Goal: Information Seeking & Learning: Understand process/instructions

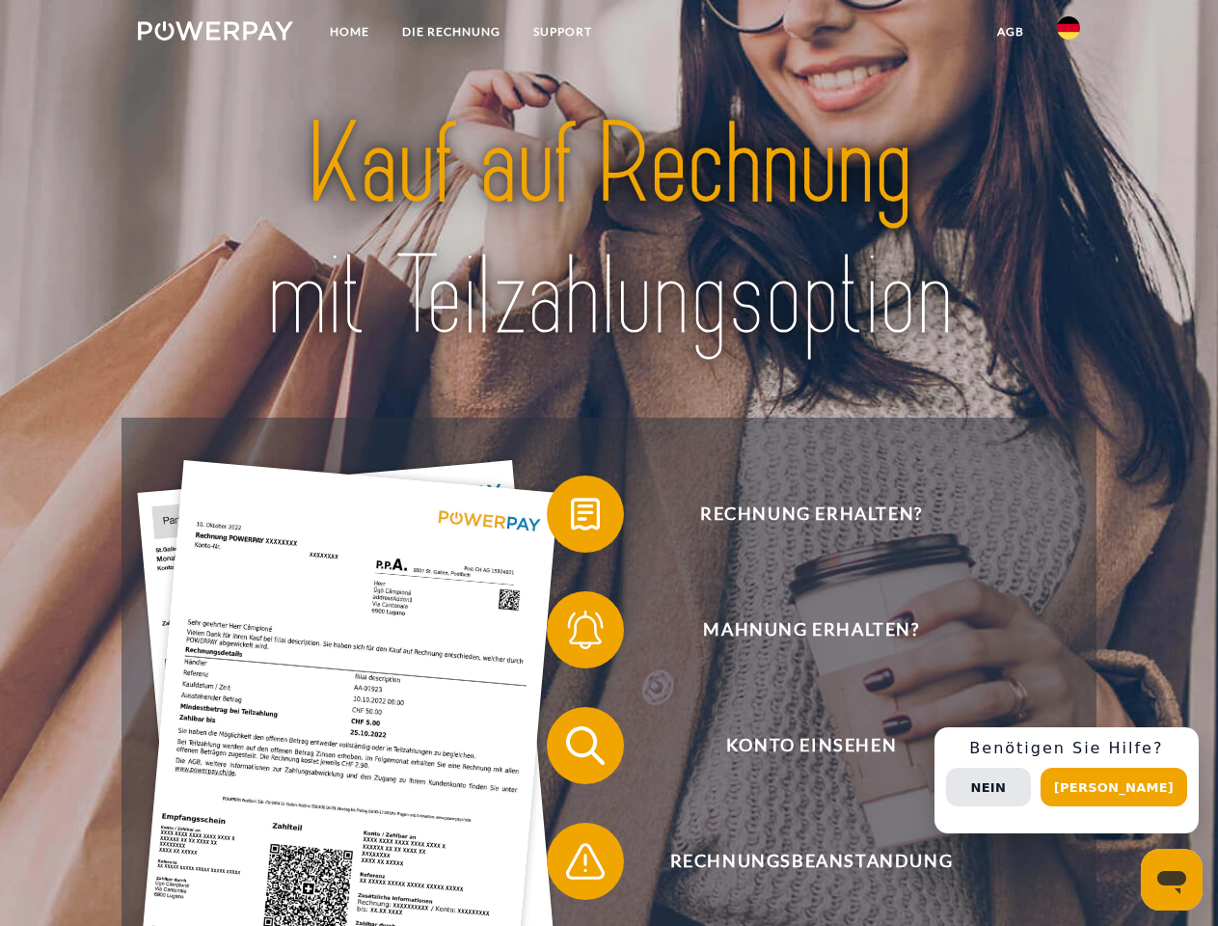
click at [215, 34] on img at bounding box center [215, 30] width 155 height 19
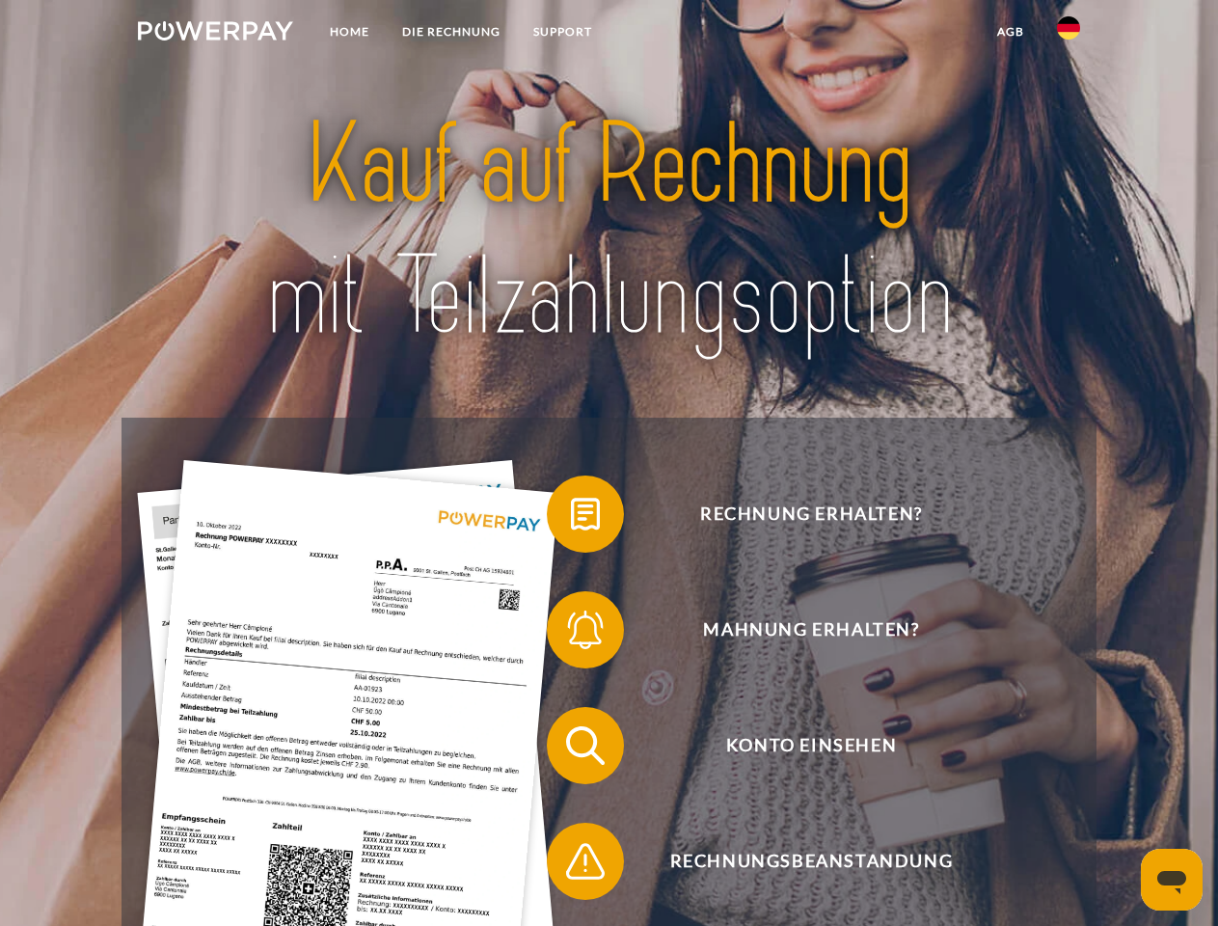
click at [1069, 34] on img at bounding box center [1068, 27] width 23 height 23
click at [1010, 32] on link "agb" at bounding box center [1011, 31] width 60 height 35
click at [571, 518] on span at bounding box center [556, 514] width 96 height 96
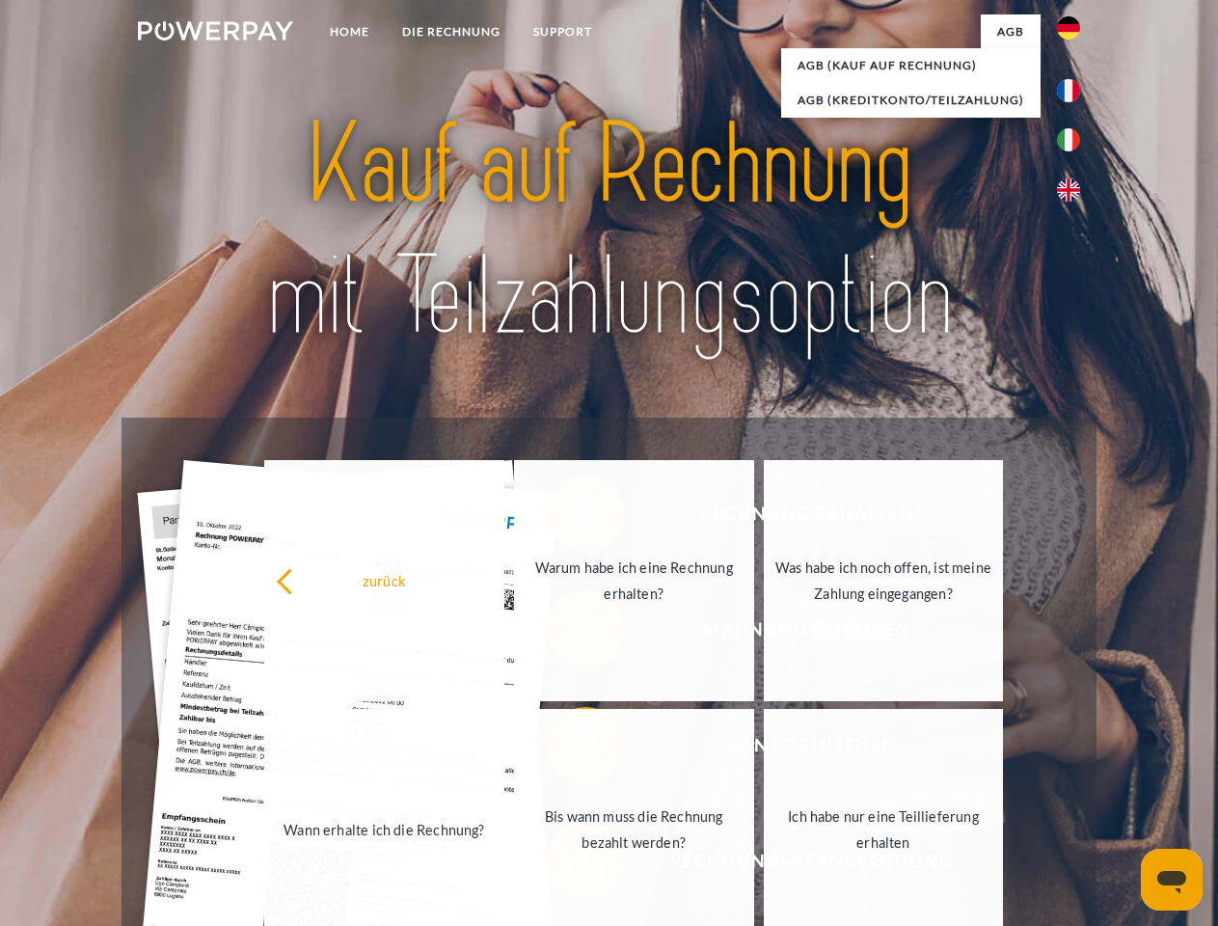
click at [571, 634] on div "Rechnung erhalten? Mahnung erhalten? Konto einsehen" at bounding box center [609, 803] width 974 height 771
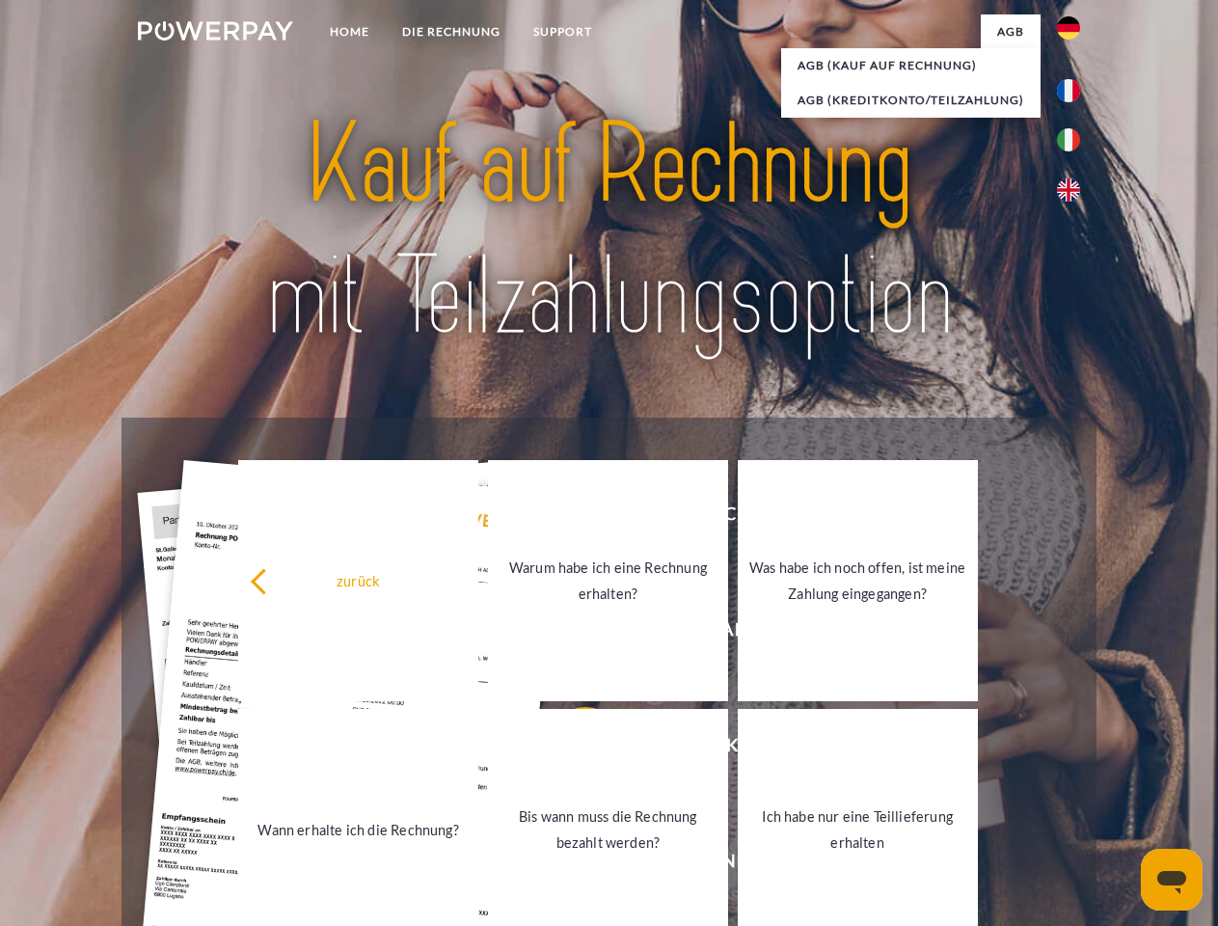
click at [571, 749] on link "Bis wann muss die Rechnung bezahlt werden?" at bounding box center [608, 829] width 240 height 241
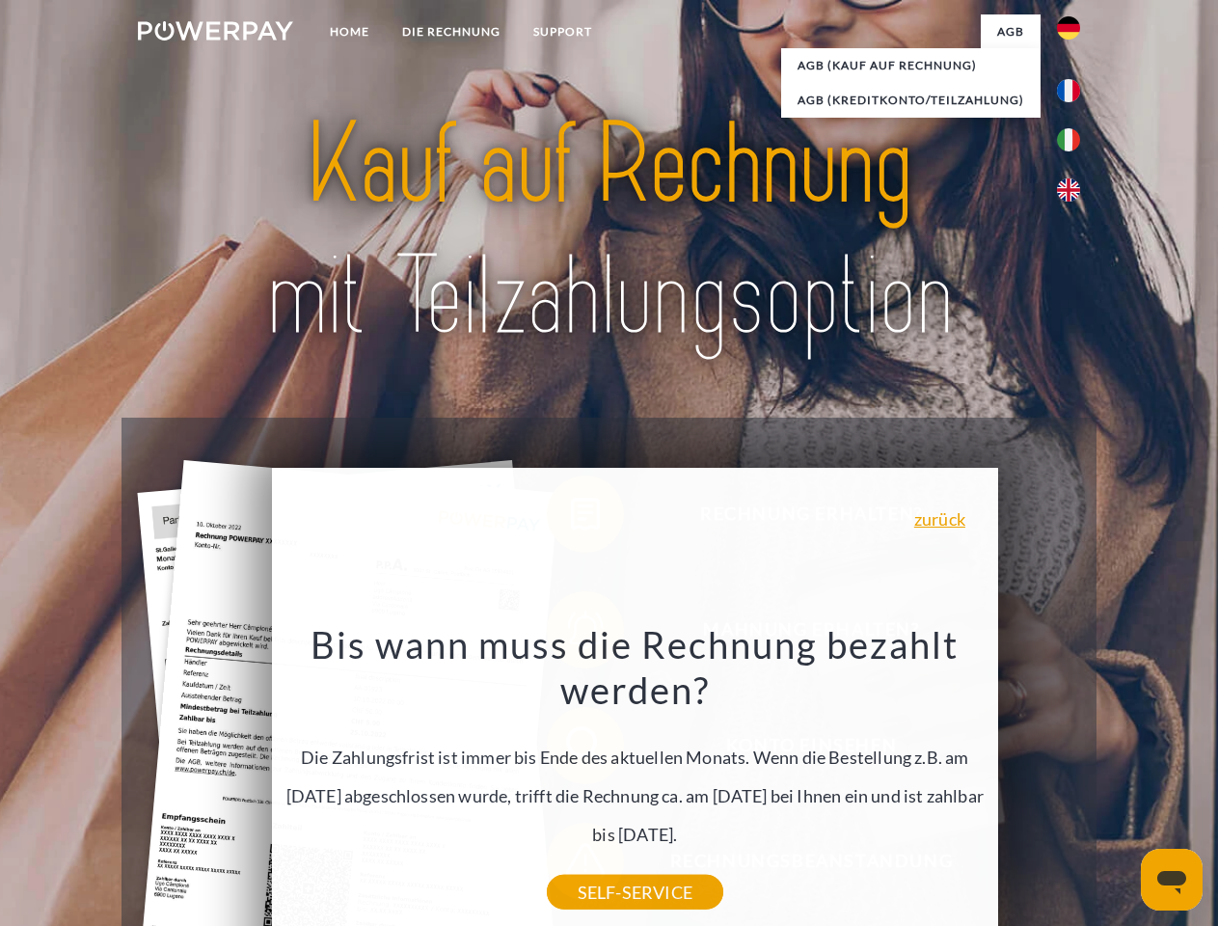
click at [571, 865] on div "Bis wann muss die Rechnung bezahlt werden? Die Zahlungsfrist ist immer bis Ende…" at bounding box center [635, 756] width 704 height 271
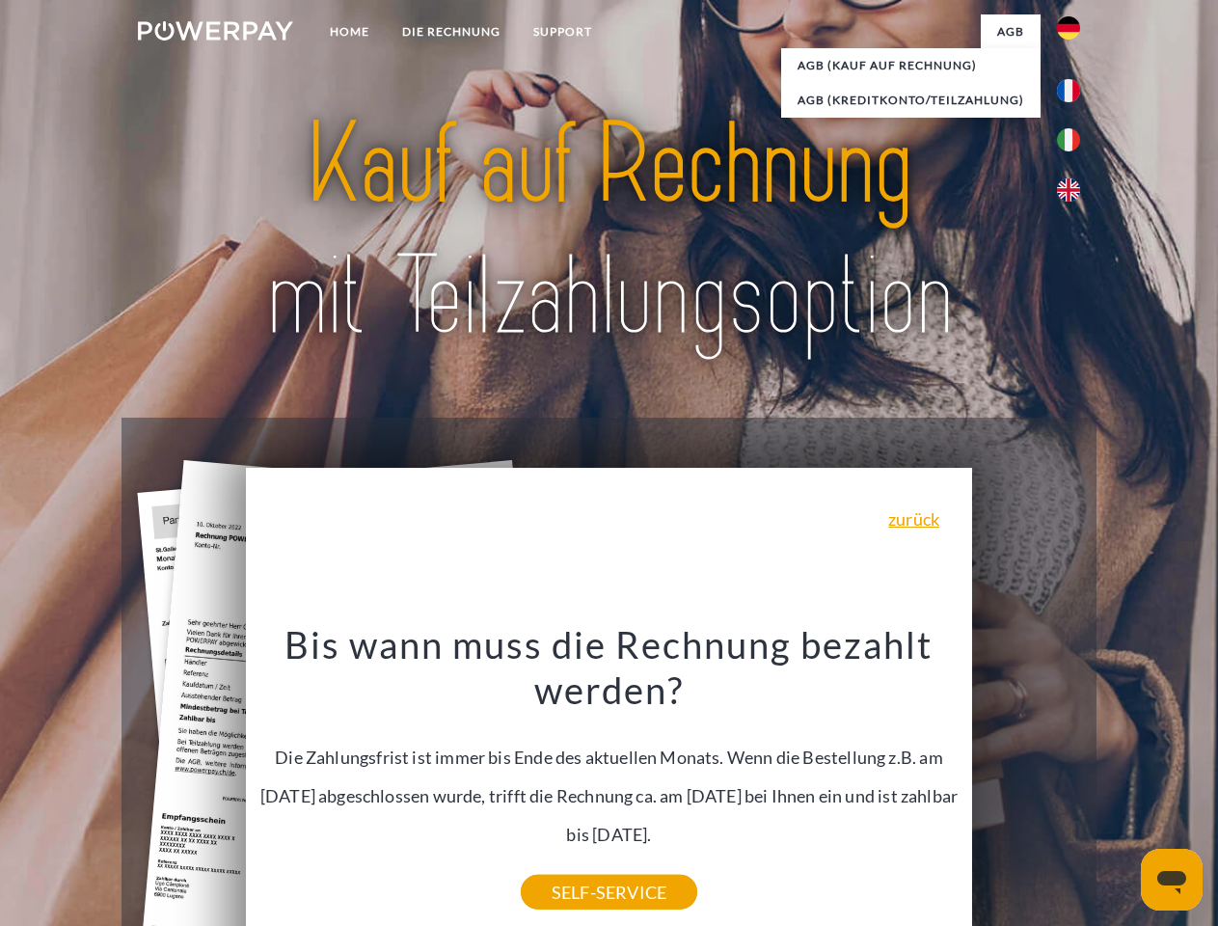
click at [1073, 780] on div "Rechnung erhalten? Mahnung erhalten? Konto einsehen" at bounding box center [609, 803] width 974 height 771
click at [1026, 784] on span "Konto einsehen" at bounding box center [811, 745] width 473 height 77
click at [1121, 787] on header "Home DIE RECHNUNG SUPPORT" at bounding box center [609, 666] width 1218 height 1332
